Goal: Use online tool/utility: Use online tool/utility

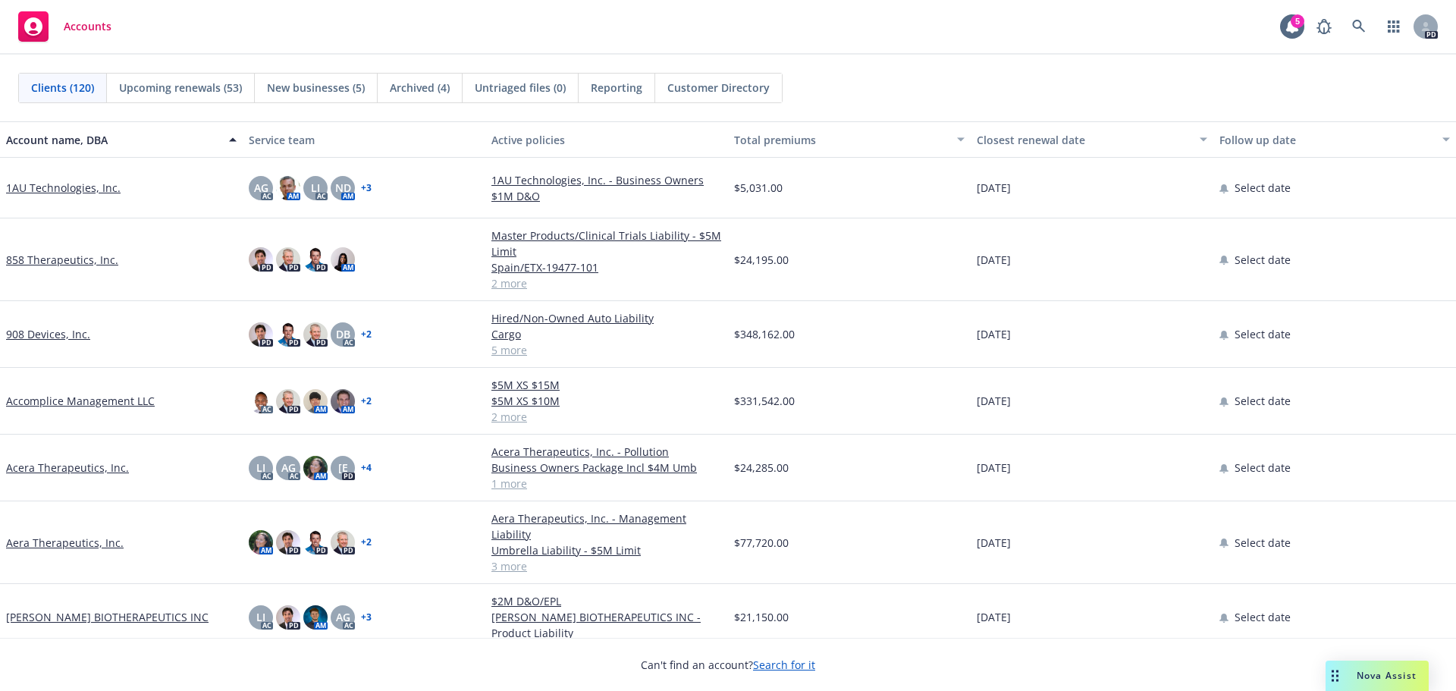
click at [1387, 676] on span "Nova Assist" at bounding box center [1386, 675] width 60 height 13
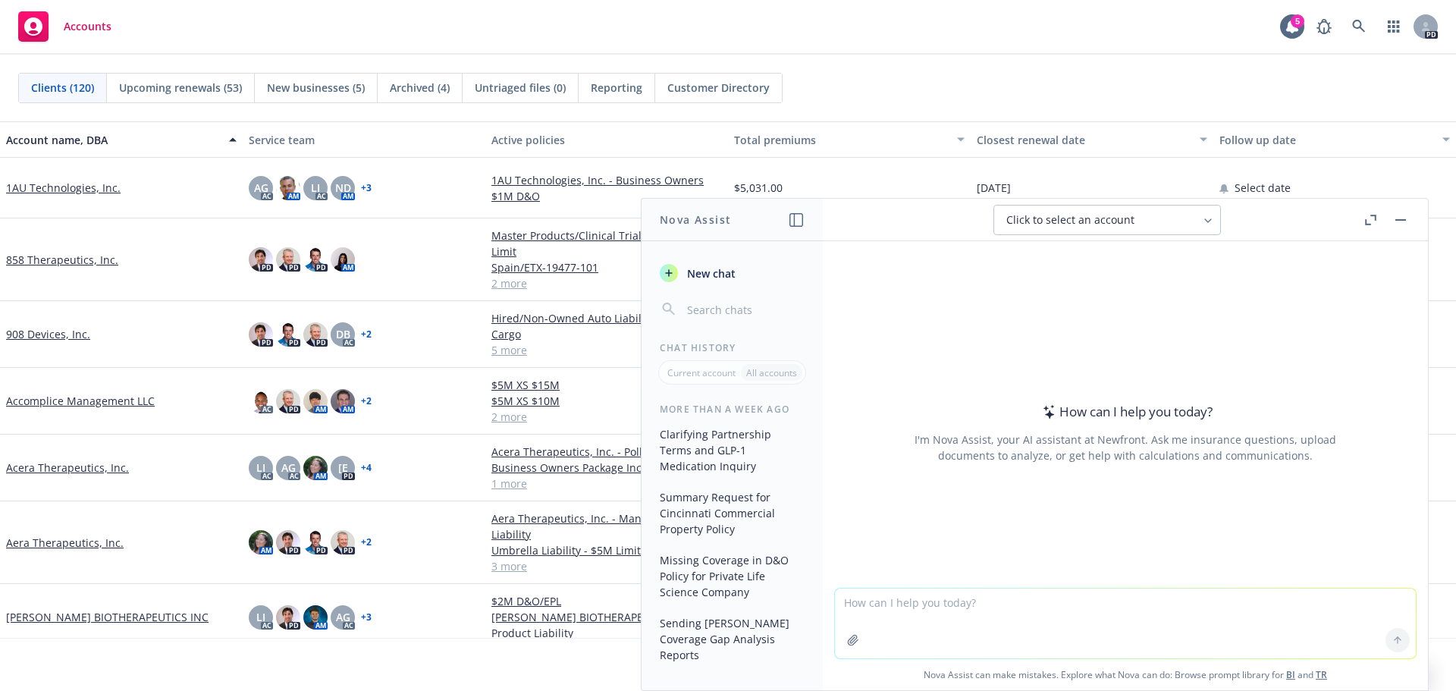
click at [1023, 607] on textarea at bounding box center [1125, 623] width 581 height 70
type textarea "write me a prospect email with the following information:"
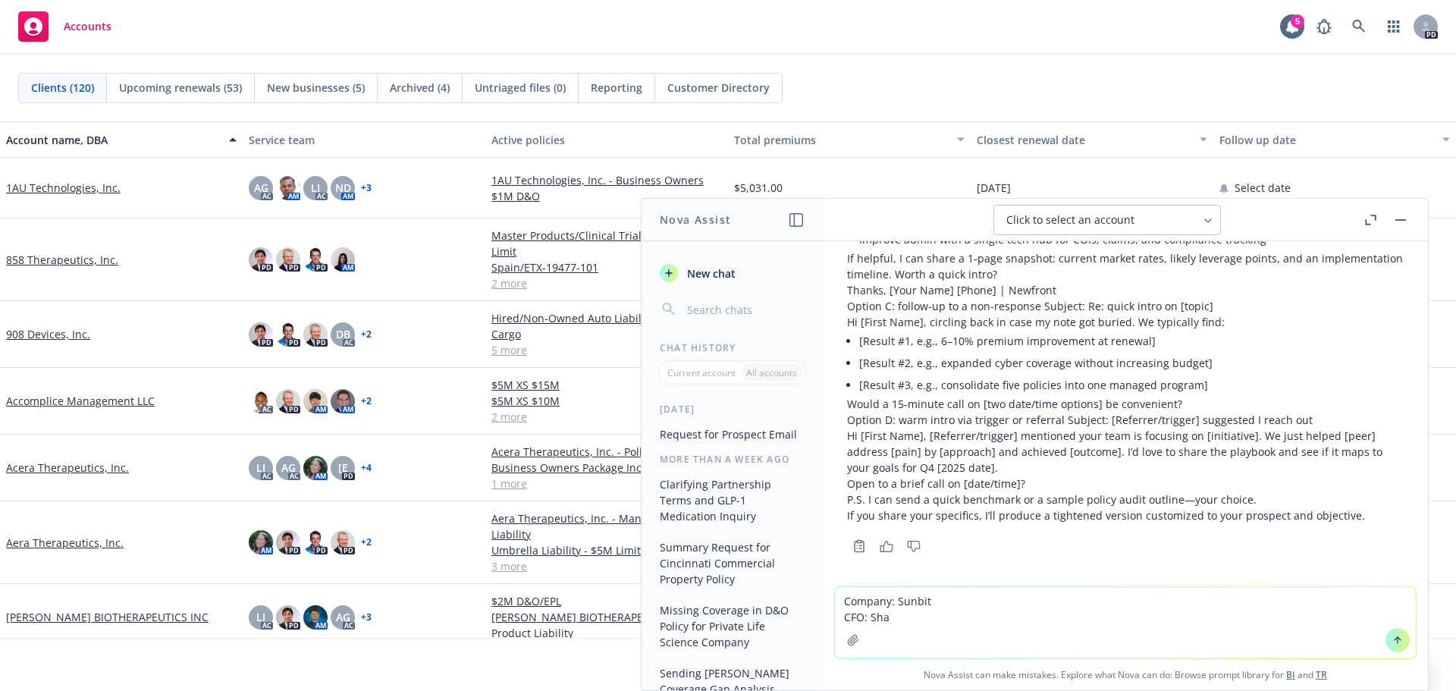
scroll to position [543, 0]
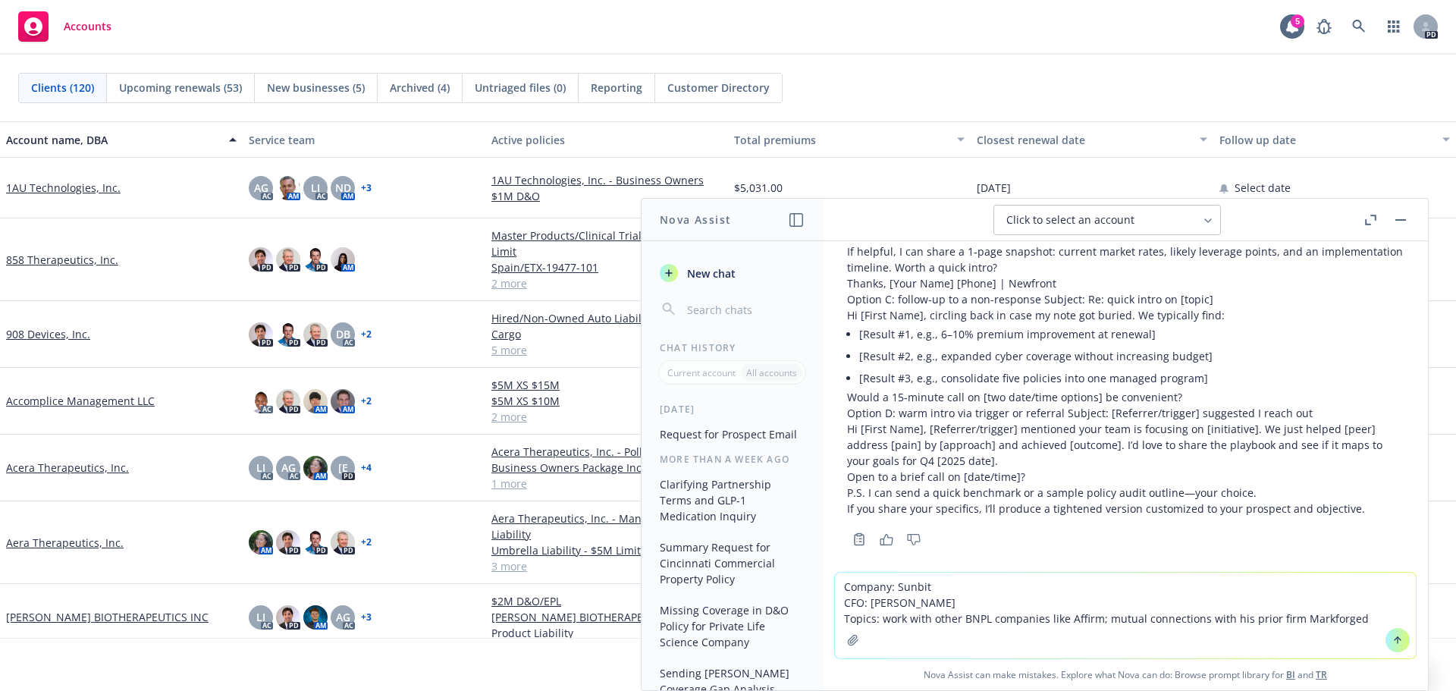
click at [1221, 620] on textarea "Company: Sunbit CFO: [PERSON_NAME] Topics: work with other BNPL companies like …" at bounding box center [1125, 615] width 581 height 86
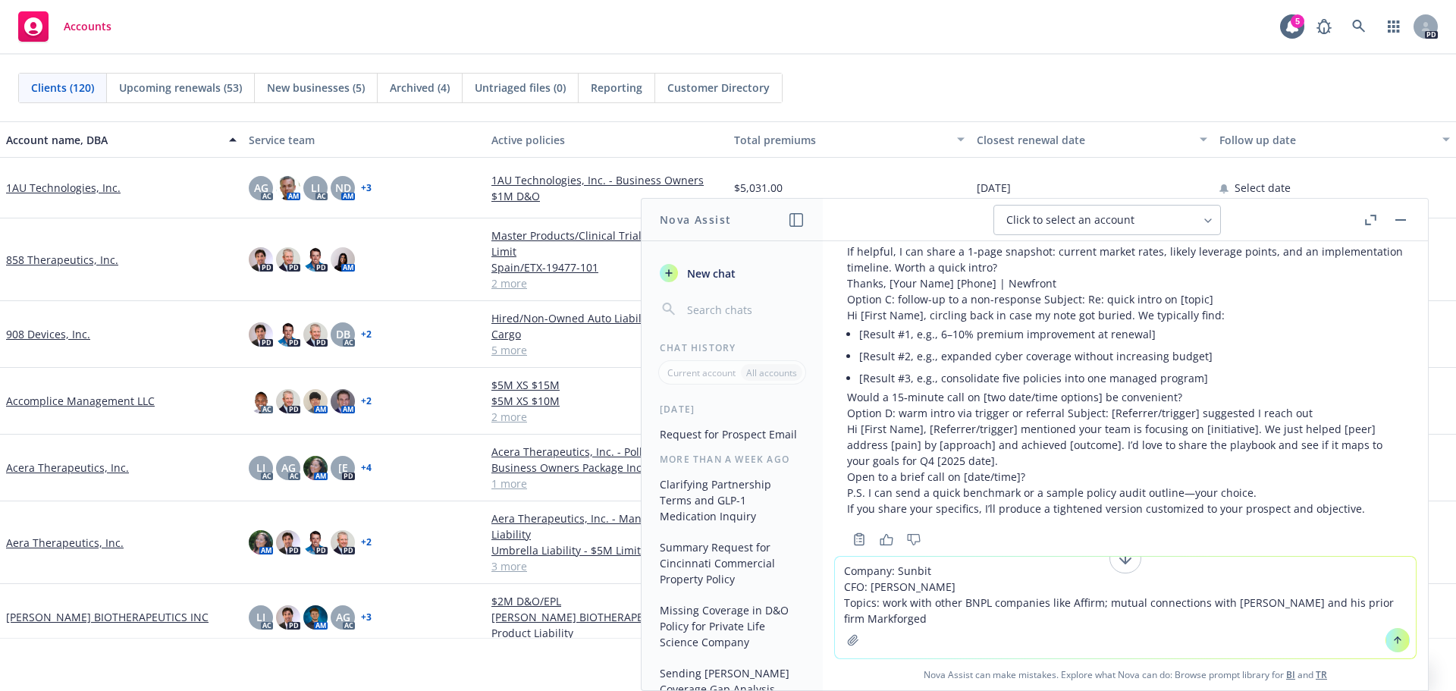
click at [1151, 620] on textarea "Company: Sunbit CFO: [PERSON_NAME] Topics: work with other BNPL companies like …" at bounding box center [1125, 607] width 581 height 102
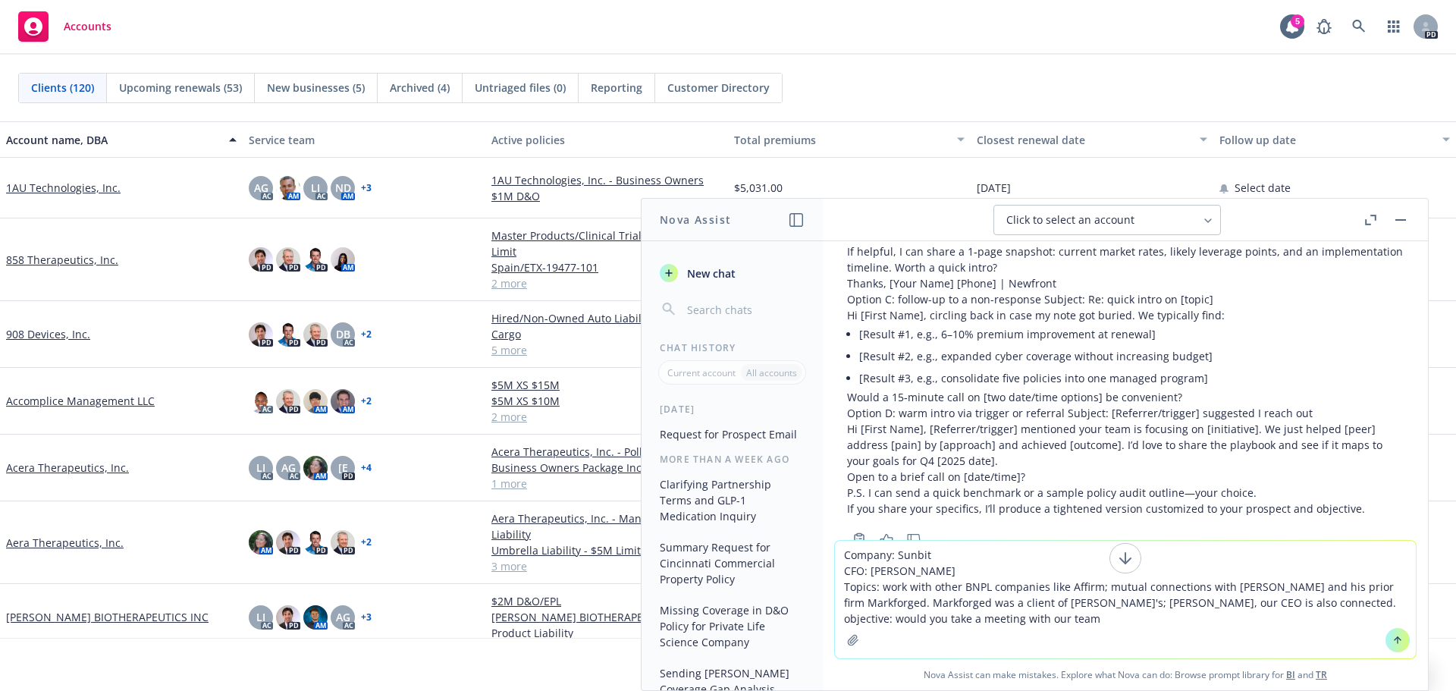
type textarea "Company: Sunbit CFO: [PERSON_NAME] Topics: work with other BNPL companies like …"
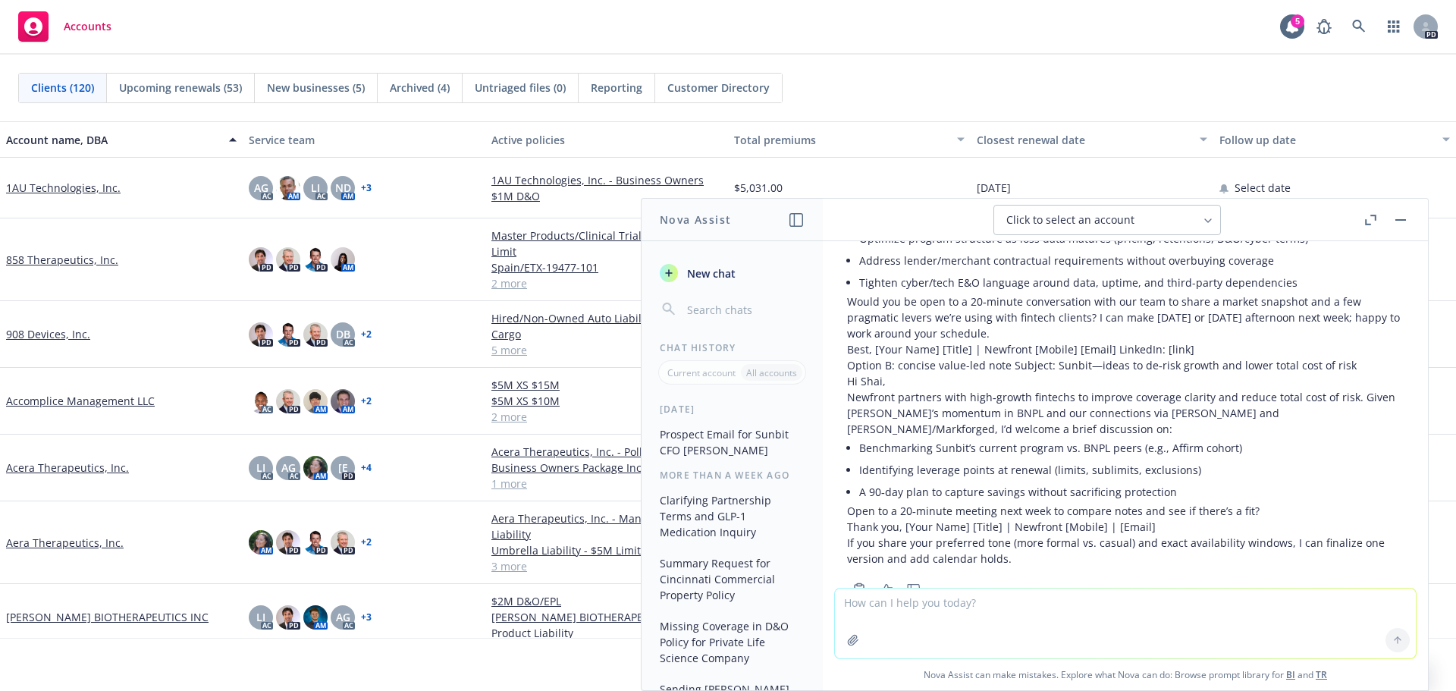
scroll to position [1143, 0]
type textarea "please rewrite this without the bulleted discussion points"
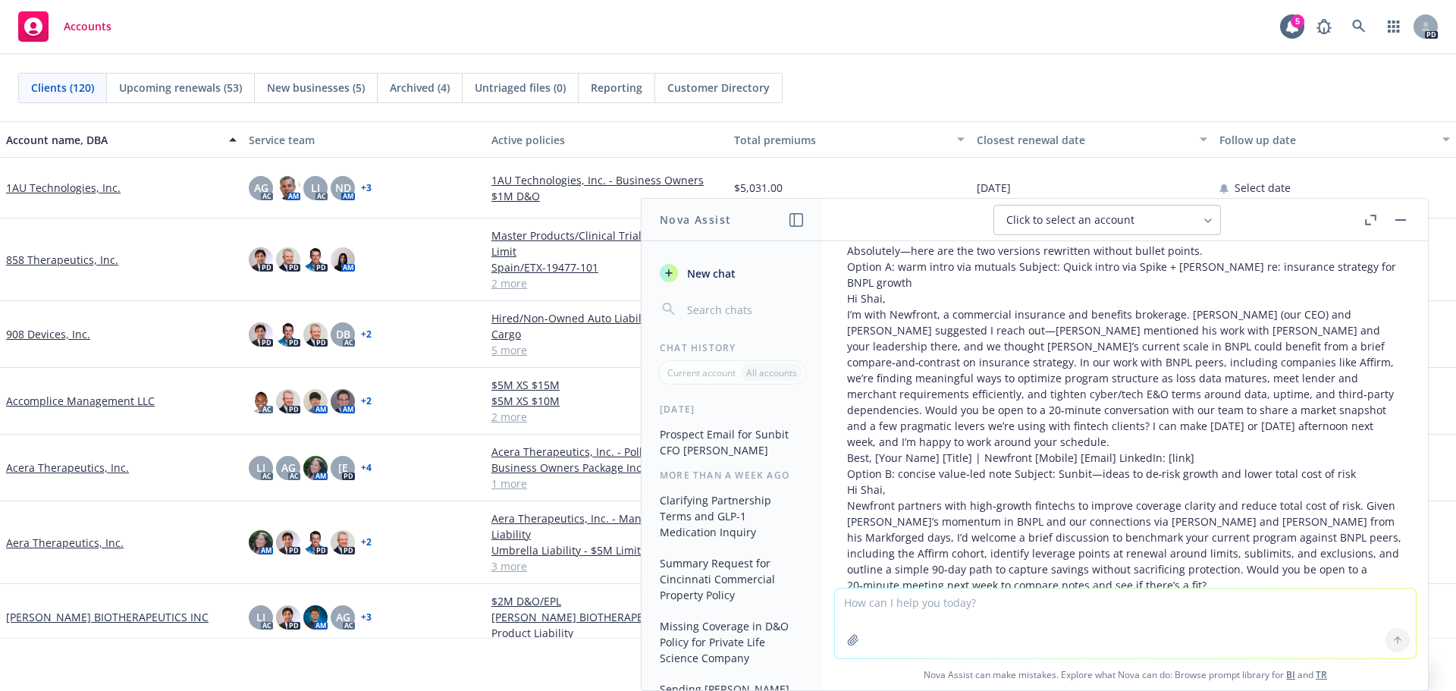
scroll to position [1597, 0]
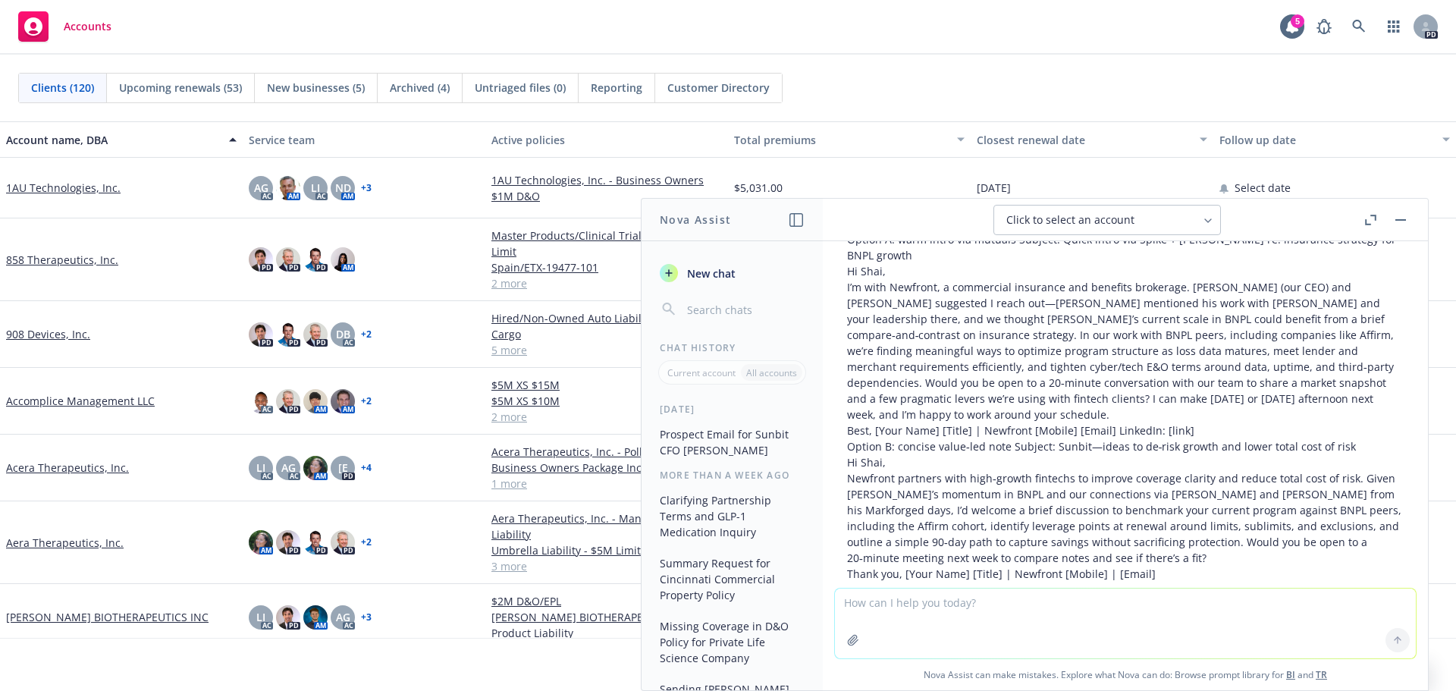
click at [941, 607] on textarea at bounding box center [1125, 623] width 581 height 70
type textarea "please make this much more casual and less of a cold solititation"
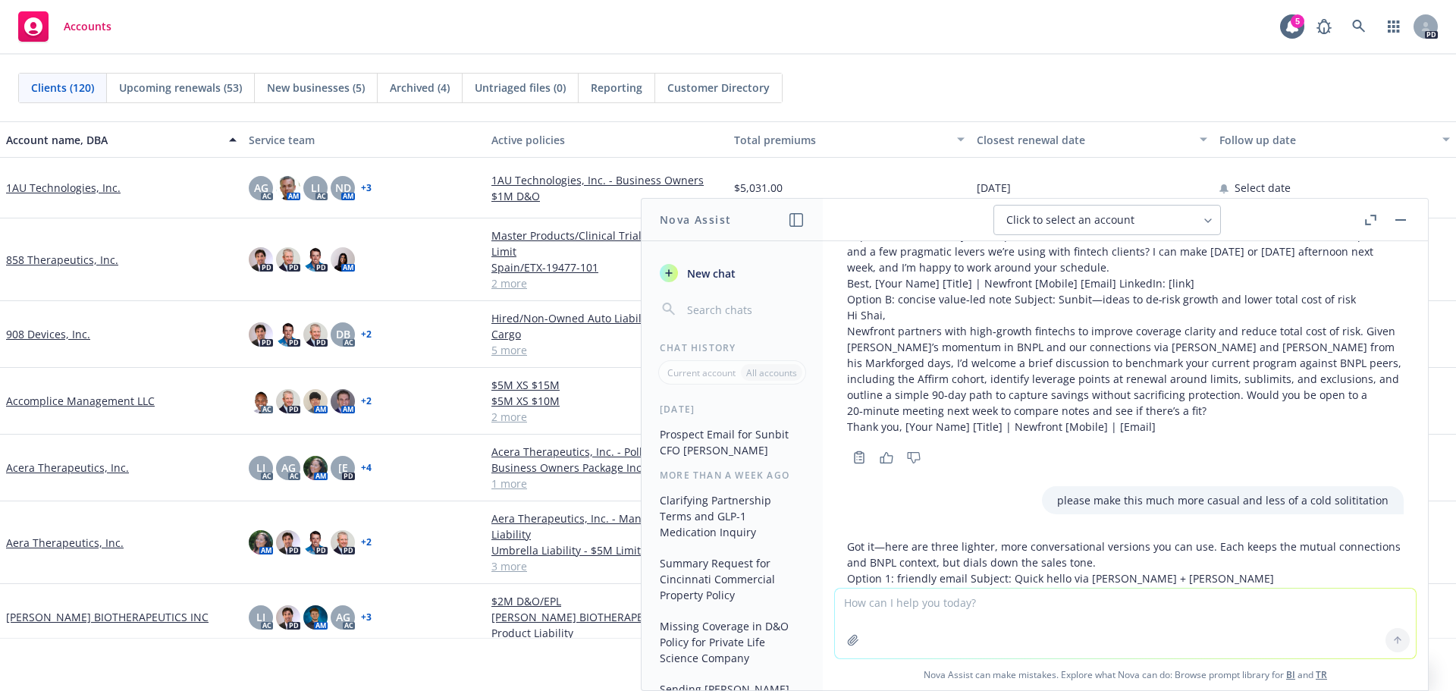
scroll to position [1820, 0]
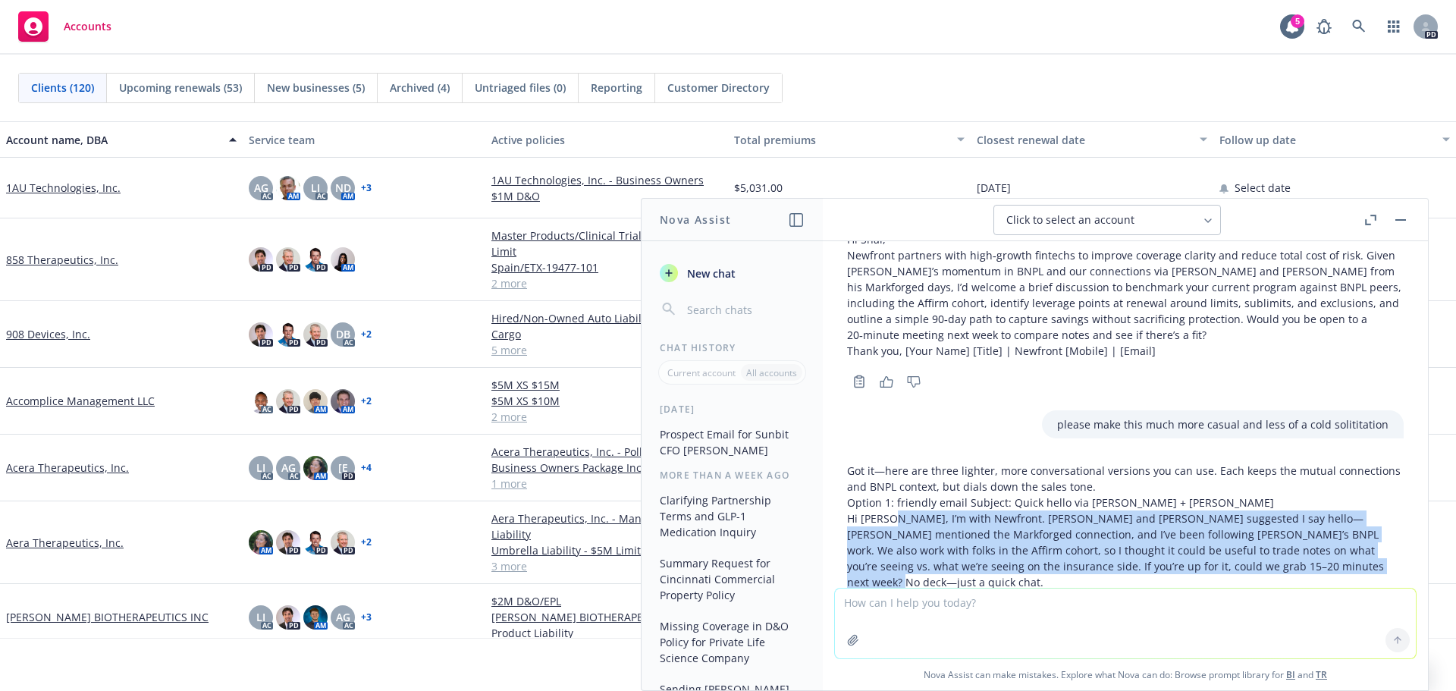
drag, startPoint x: 887, startPoint y: 455, endPoint x: 1356, endPoint y: 507, distance: 471.4
click at [1356, 510] on p "Hi [PERSON_NAME], I’m with Newfront. [PERSON_NAME] and [PERSON_NAME] suggested …" at bounding box center [1125, 550] width 556 height 80
copy p "I’m with Newfront. [PERSON_NAME] and [PERSON_NAME] suggested I say hello—[PERSO…"
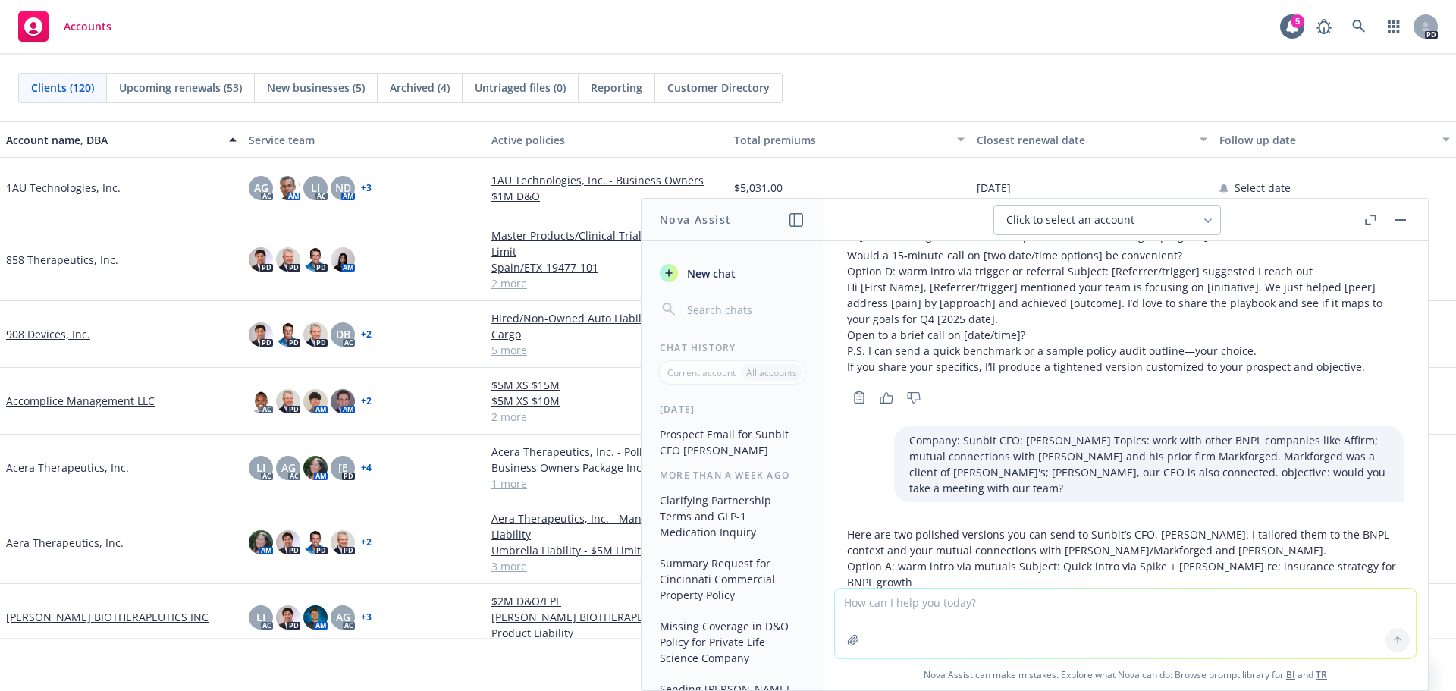
scroll to position [683, 0]
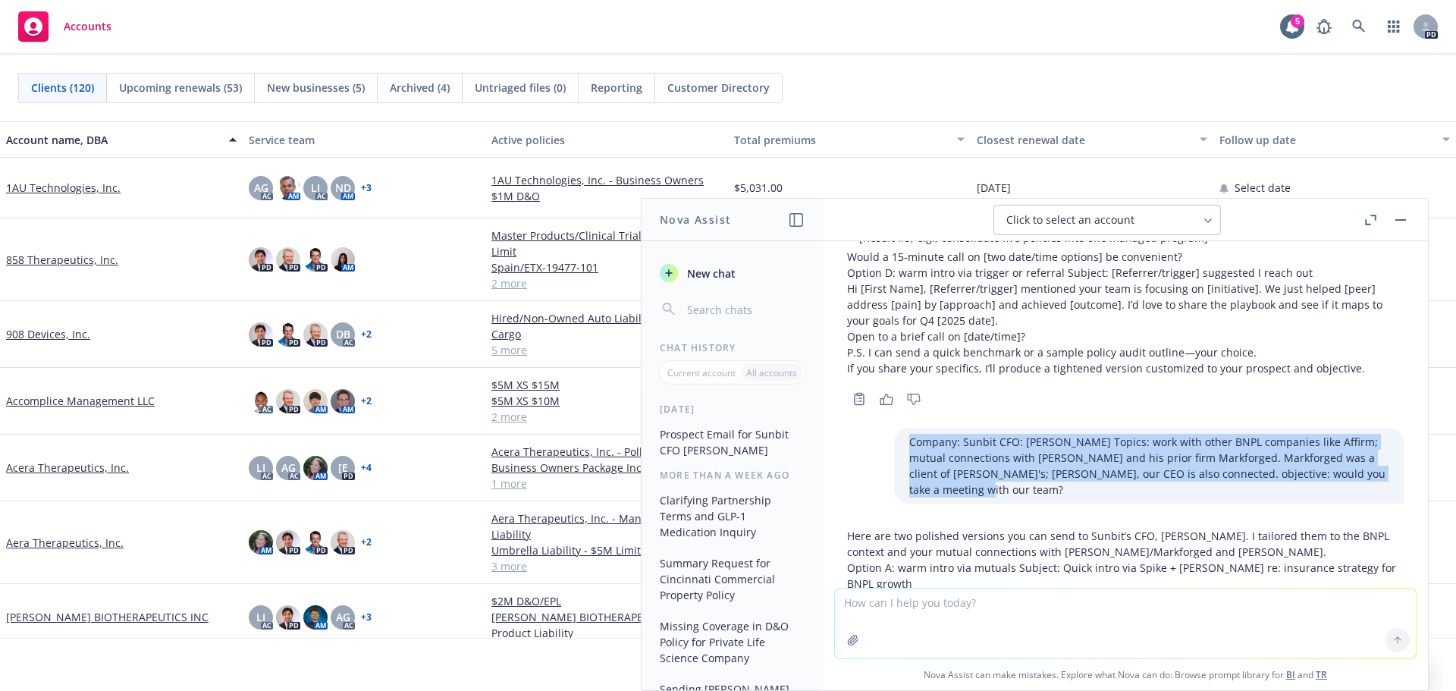
drag, startPoint x: 886, startPoint y: 440, endPoint x: 1340, endPoint y: 473, distance: 455.3
click at [1340, 473] on p "Company: Sunbit CFO: [PERSON_NAME] Topics: work with other BNPL companies like …" at bounding box center [1148, 466] width 479 height 64
copy p "Company: Sunbit CFO: [PERSON_NAME] Topics: work with other BNPL companies like …"
